Goal: Subscribe to service/newsletter

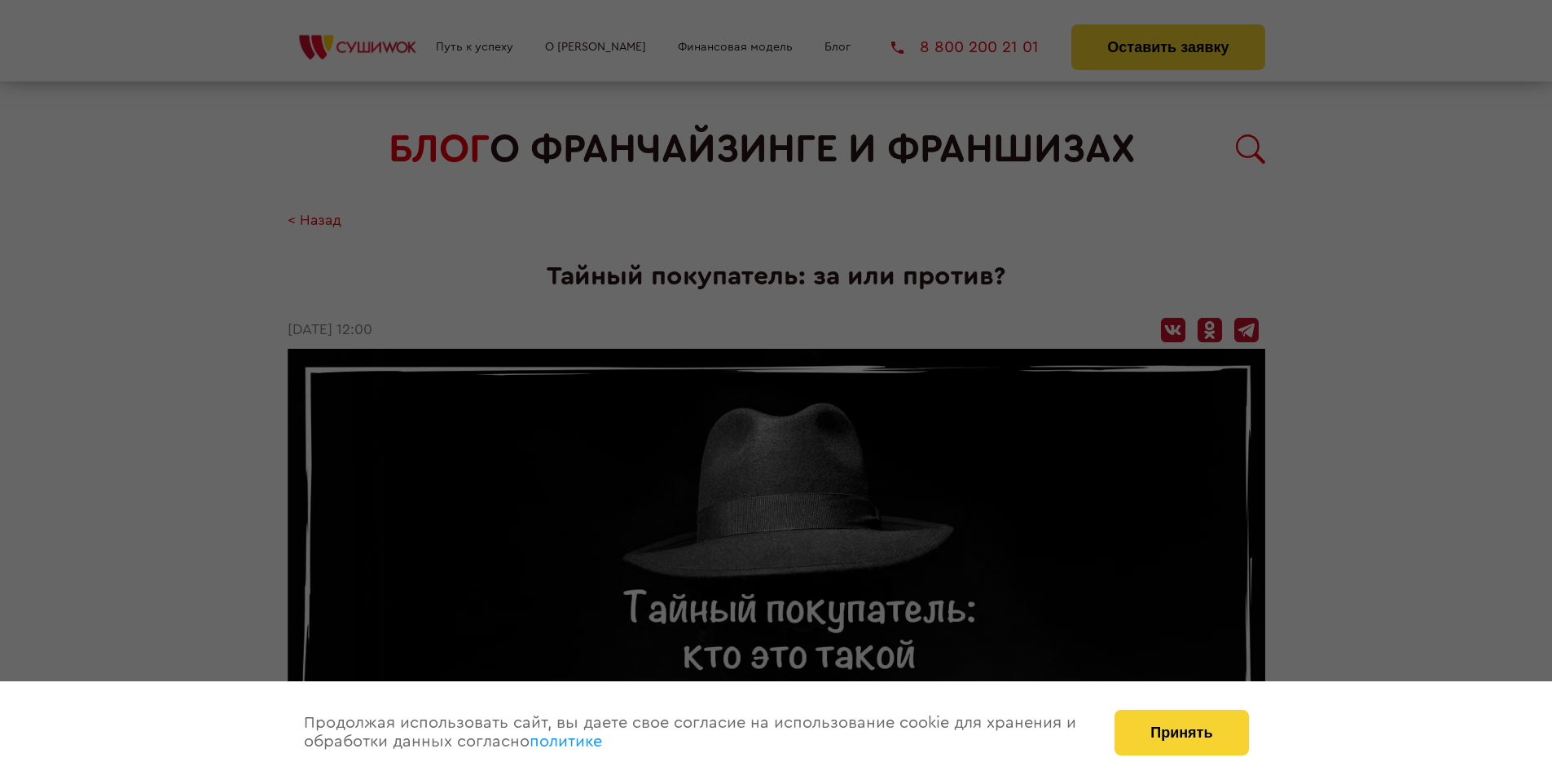
scroll to position [1896, 0]
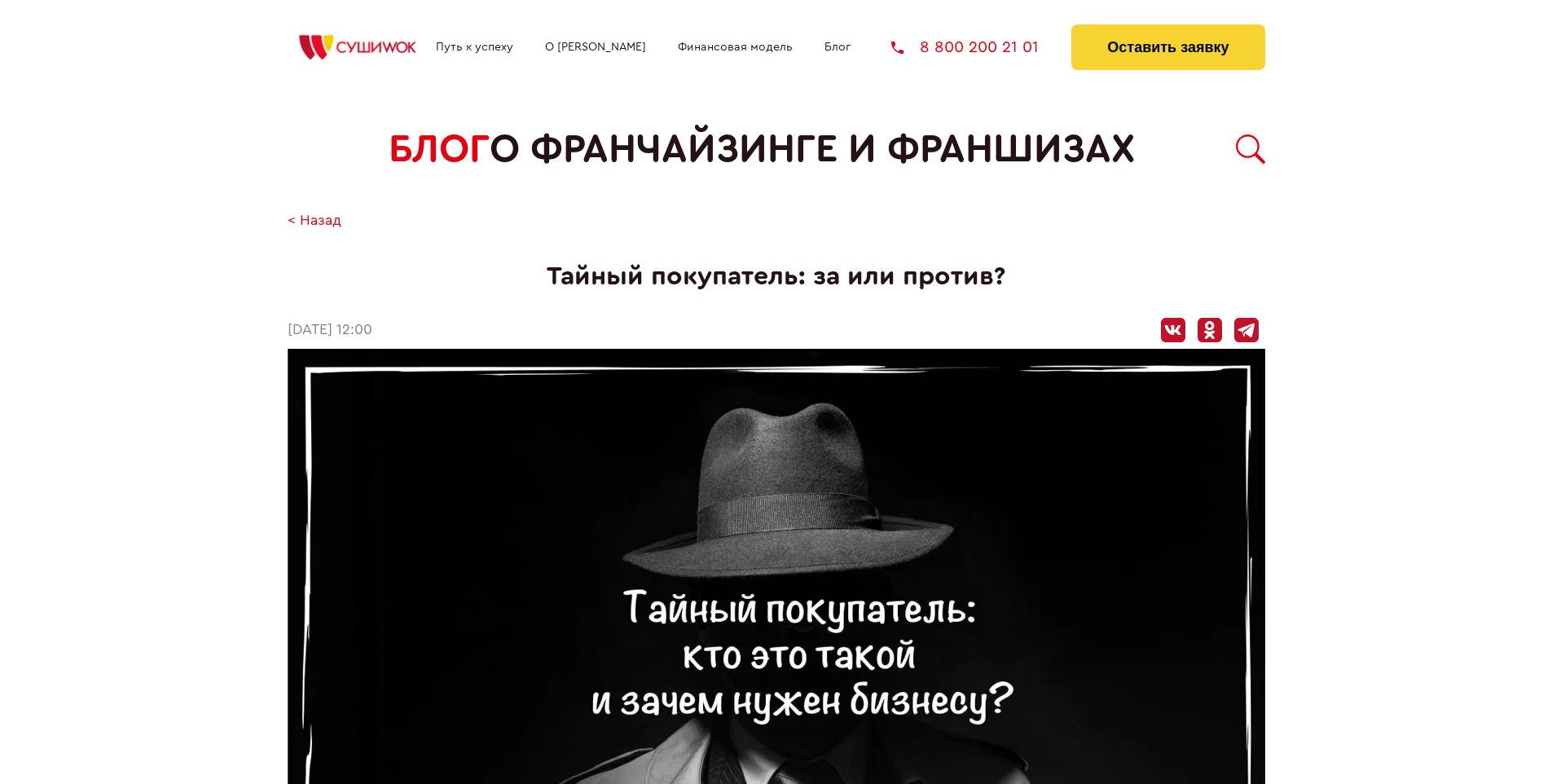
scroll to position [1896, 0]
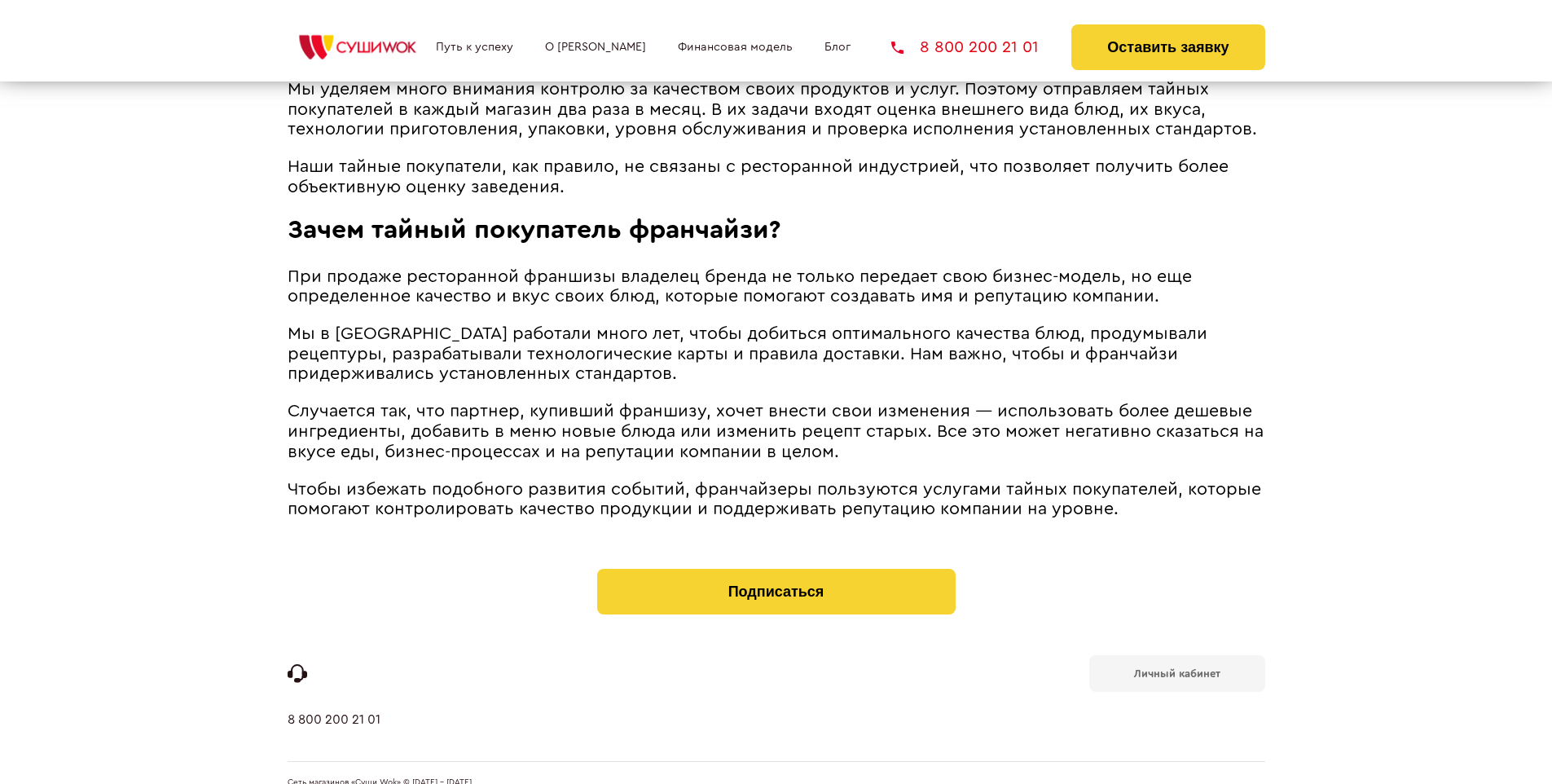
click at [1177, 668] on b "Личный кабинет" at bounding box center [1177, 673] width 86 height 11
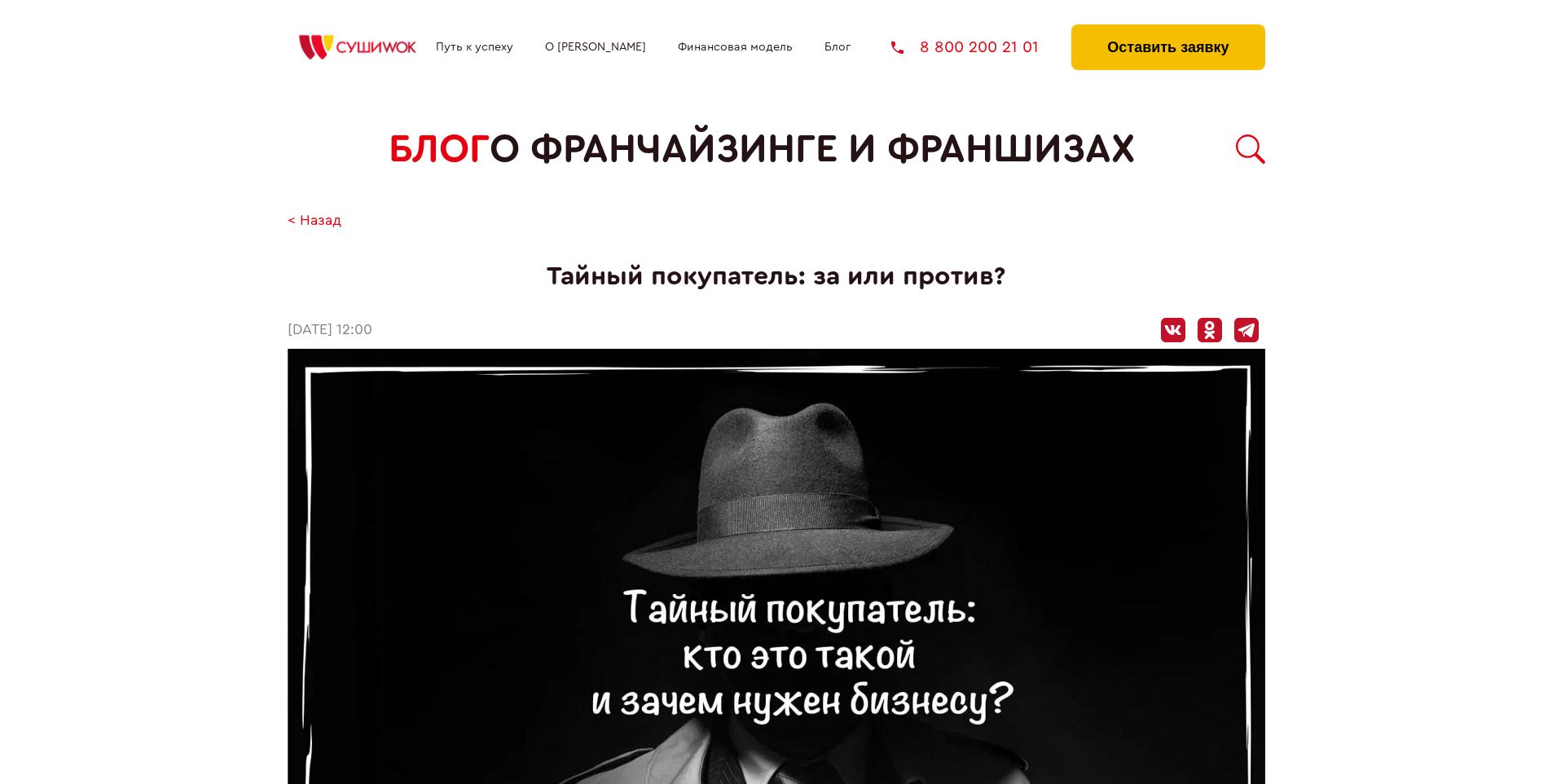
click at [1168, 29] on button "Оставить заявку" at bounding box center [1168, 48] width 193 height 46
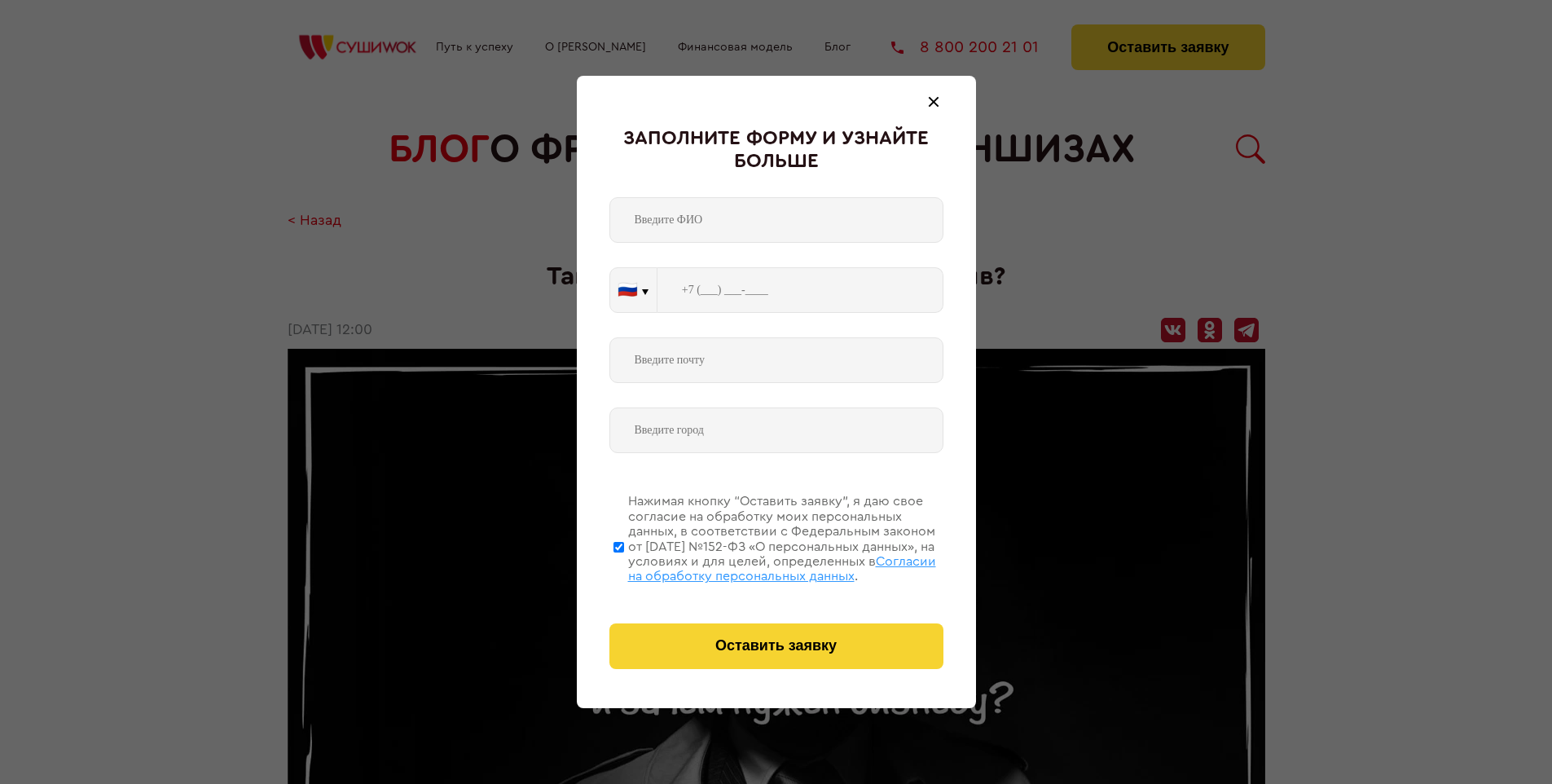
click at [755, 566] on span "Согласии на обработку персональных данных" at bounding box center [782, 569] width 308 height 28
click at [624, 566] on input "Нажимая кнопку “Оставить заявку”, я даю свое согласие на обработку моих персона…" at bounding box center [618, 546] width 11 height 131
checkbox input "false"
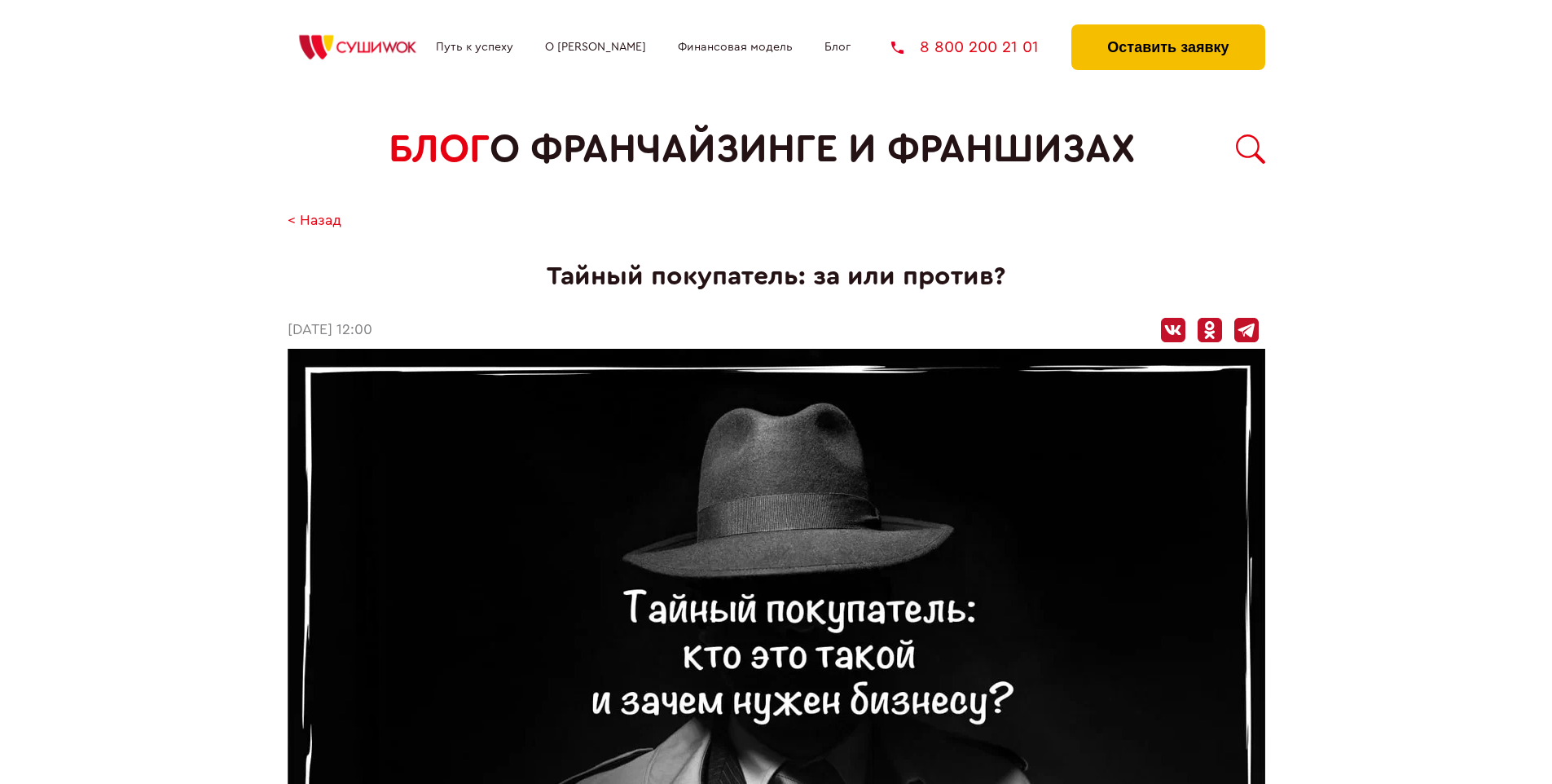
click at [1168, 29] on button "Оставить заявку" at bounding box center [1168, 48] width 193 height 46
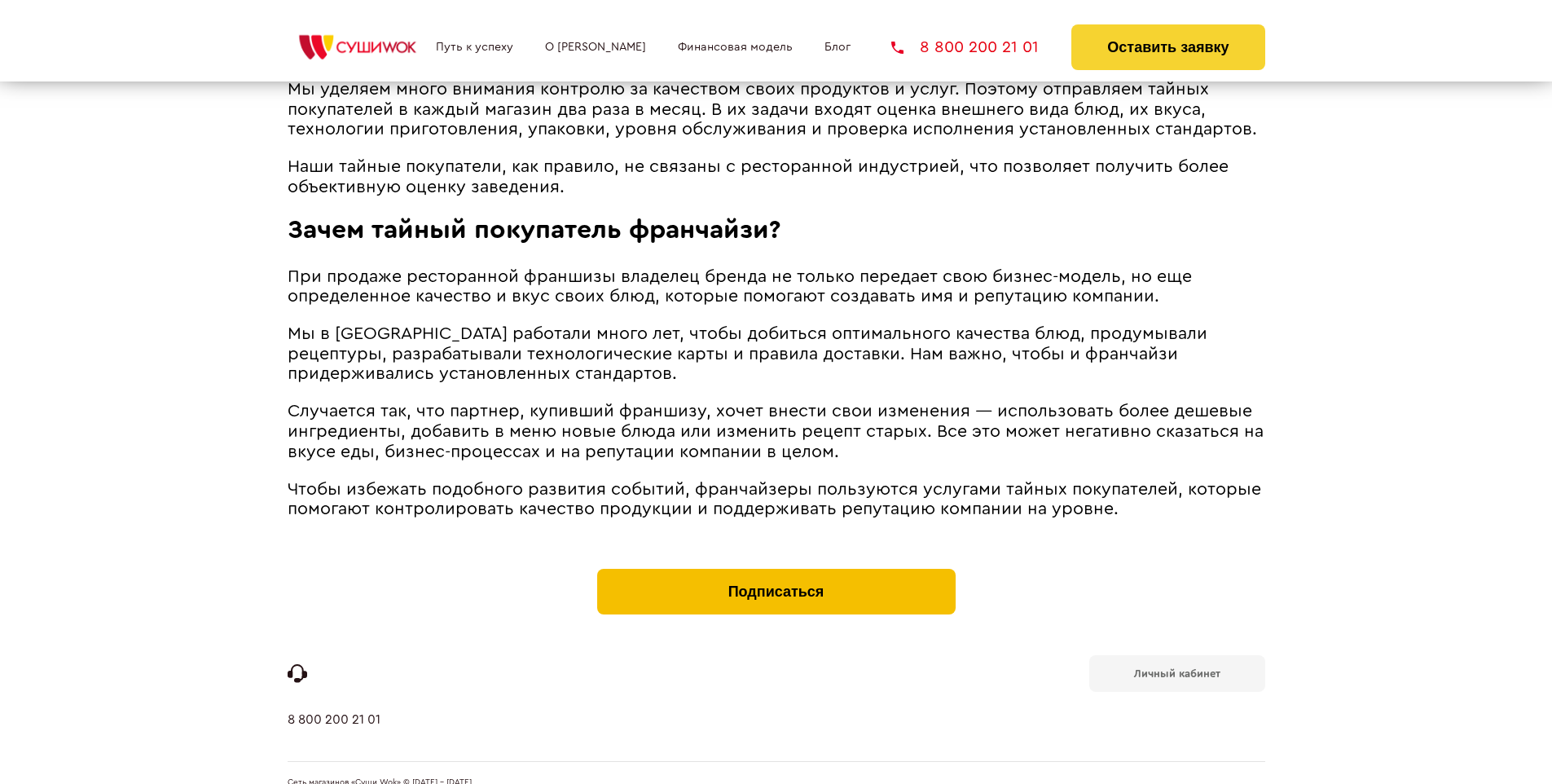
click at [776, 569] on button "Подписаться" at bounding box center [776, 592] width 359 height 46
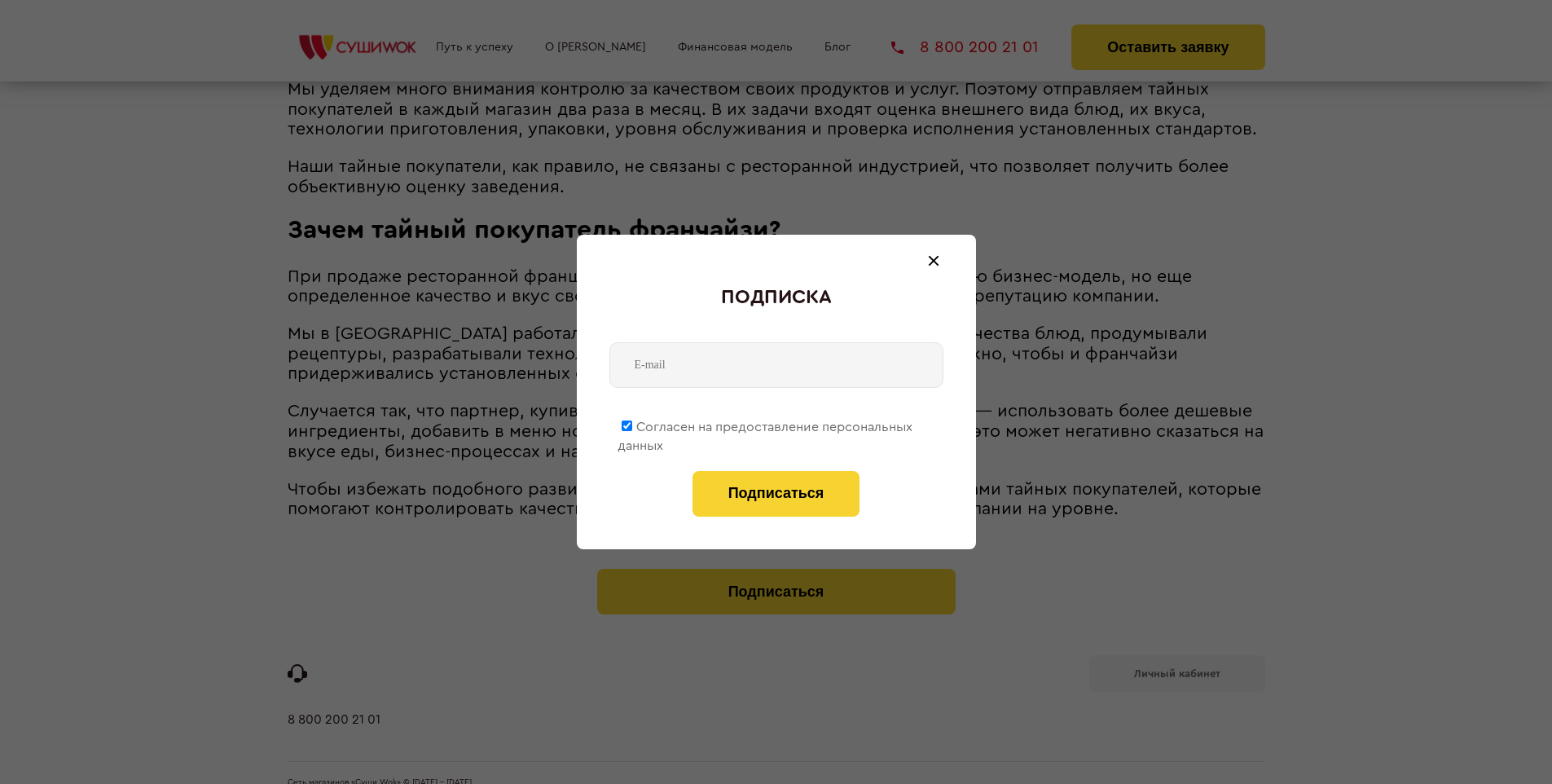
click at [766, 424] on span "Согласен на предоставление персональных данных" at bounding box center [765, 436] width 295 height 32
click at [632, 424] on input "Согласен на предоставление персональных данных" at bounding box center [627, 425] width 11 height 11
checkbox input "false"
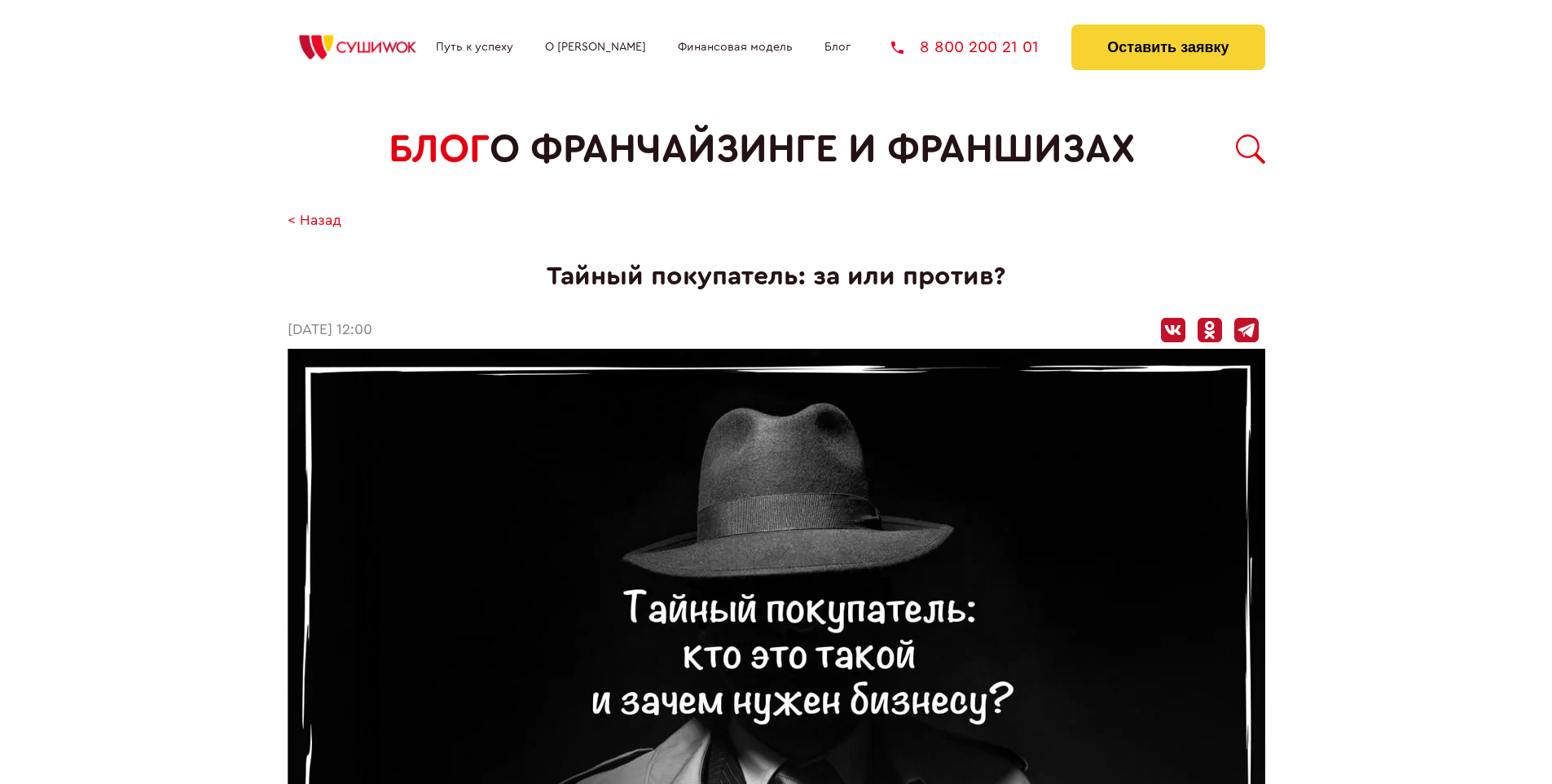
scroll to position [1896, 0]
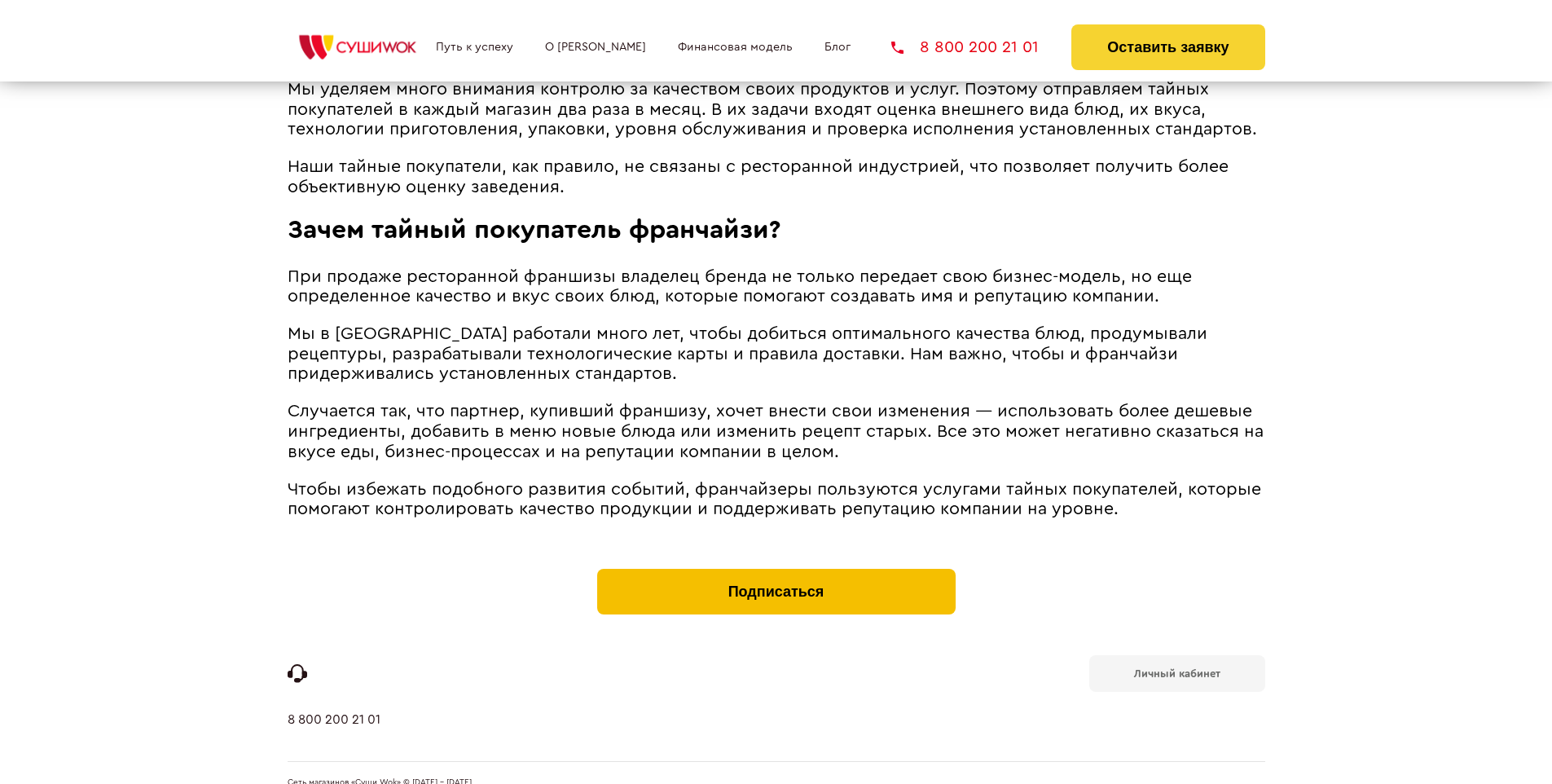
click at [776, 569] on button "Подписаться" at bounding box center [776, 592] width 359 height 46
